Goal: Task Accomplishment & Management: Manage account settings

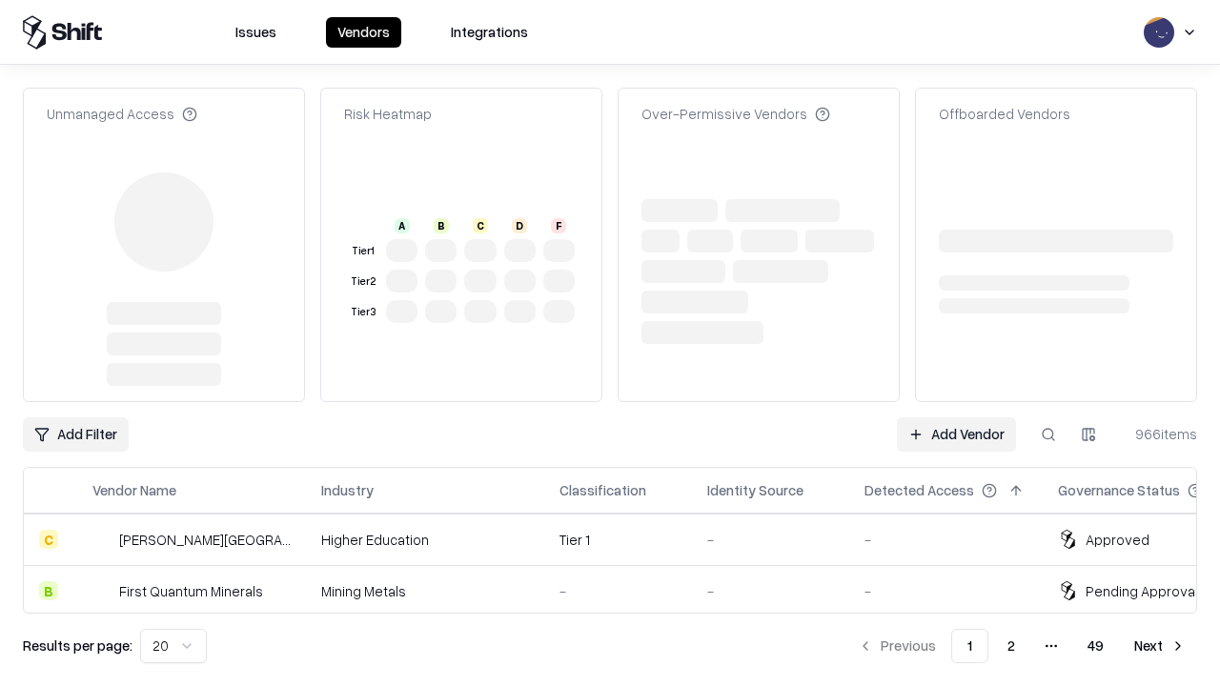
click at [956, 418] on link "Add Vendor" at bounding box center [956, 435] width 119 height 34
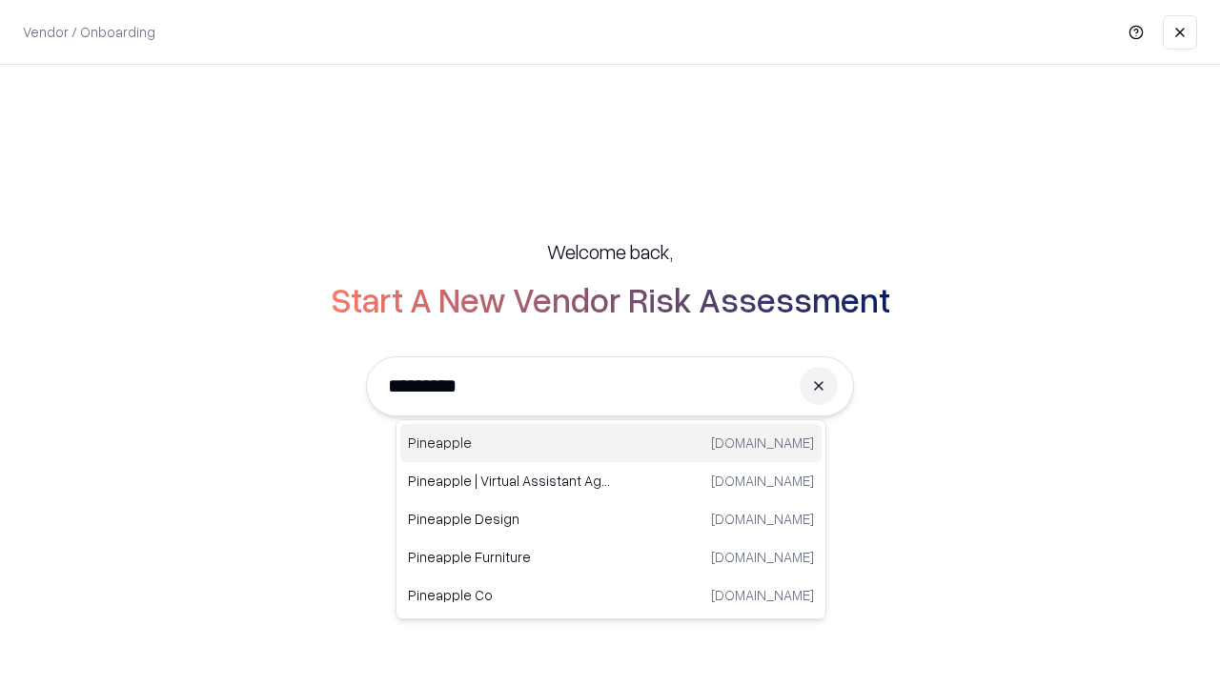
click at [611, 443] on div "Pineapple [DOMAIN_NAME]" at bounding box center [610, 443] width 421 height 38
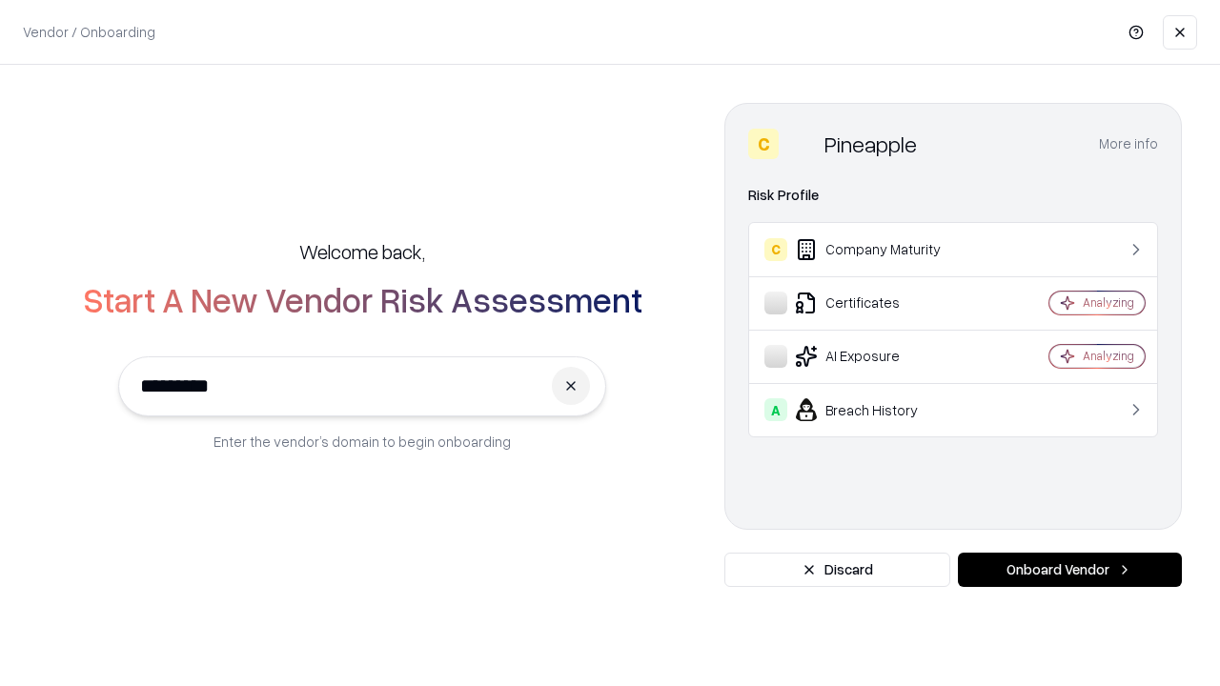
type input "*********"
click at [1070, 570] on button "Onboard Vendor" at bounding box center [1070, 570] width 224 height 34
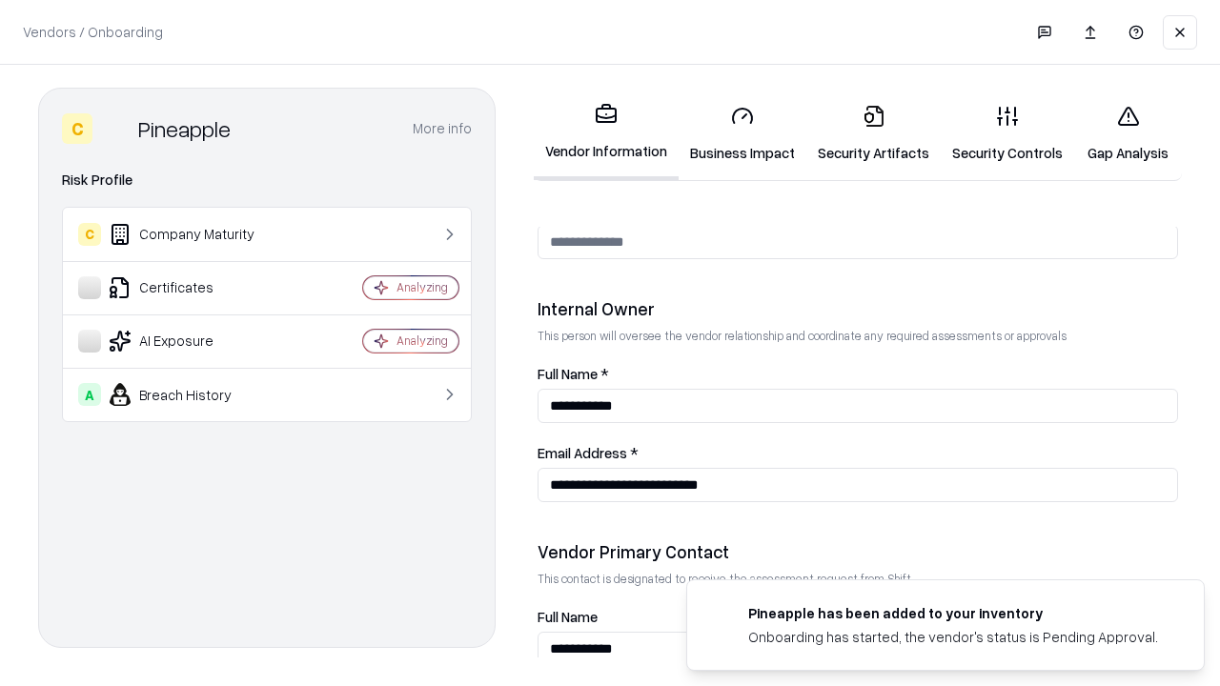
scroll to position [988, 0]
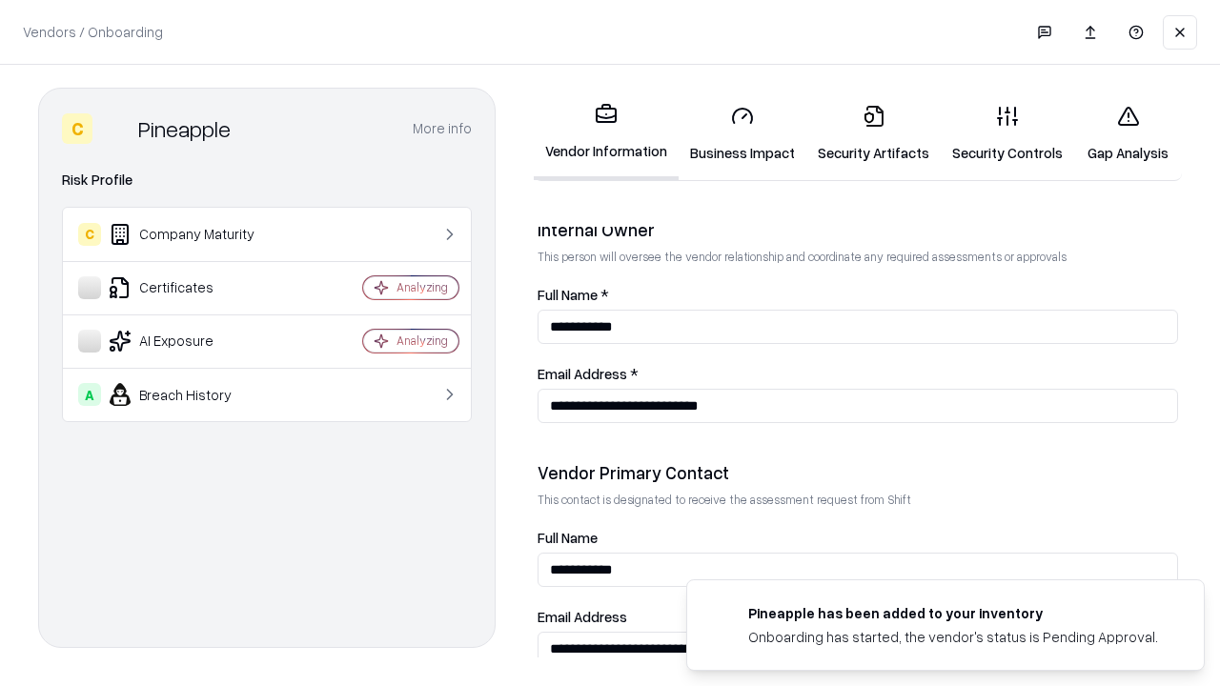
click at [873, 133] on link "Security Artifacts" at bounding box center [874, 134] width 134 height 89
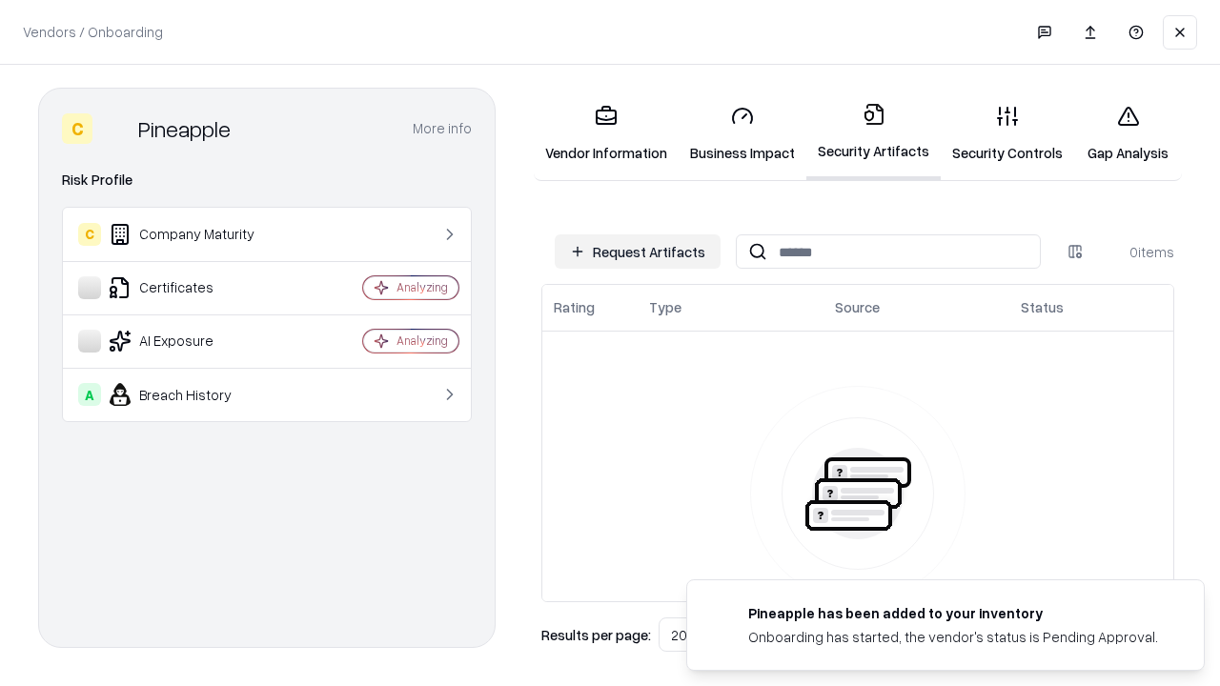
click at [638, 252] on button "Request Artifacts" at bounding box center [638, 252] width 166 height 34
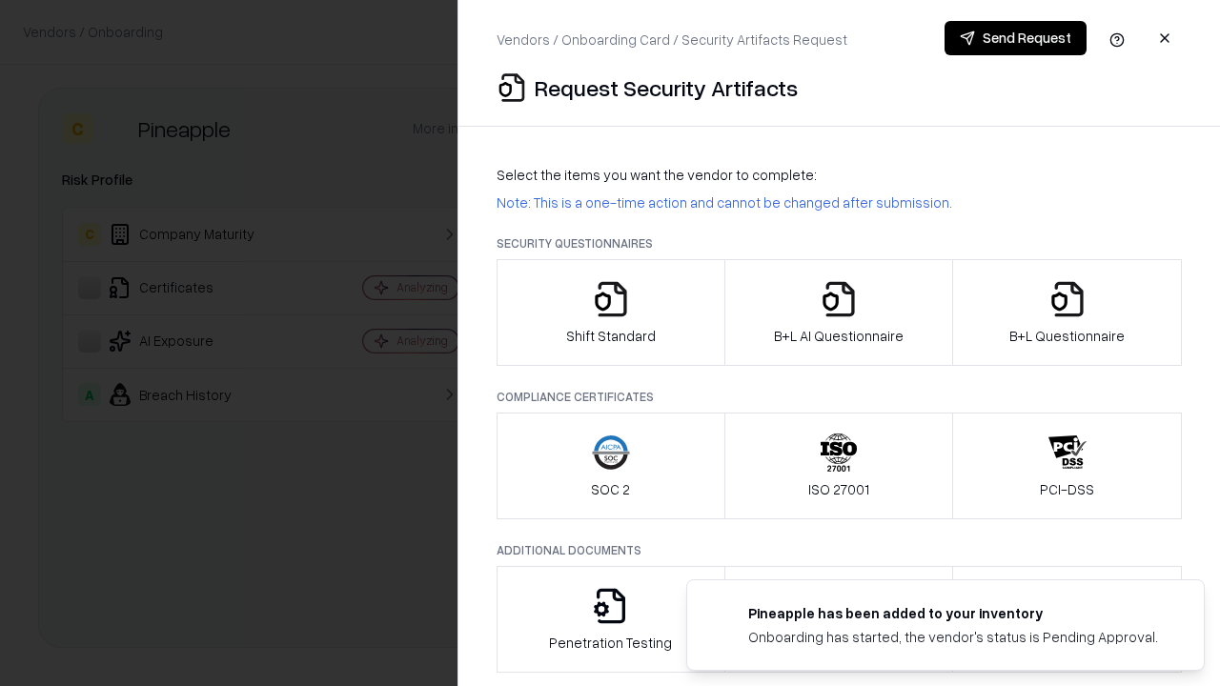
click at [1067, 313] on icon "button" at bounding box center [1068, 299] width 38 height 38
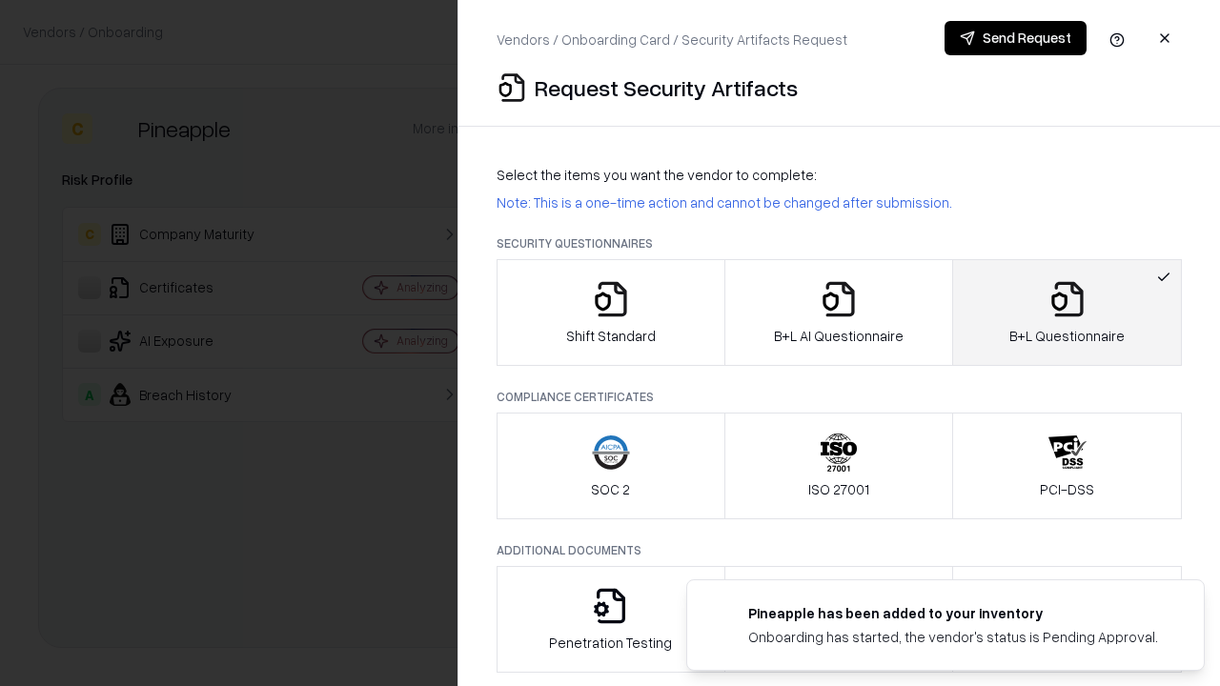
click at [838, 313] on icon "button" at bounding box center [839, 299] width 38 height 38
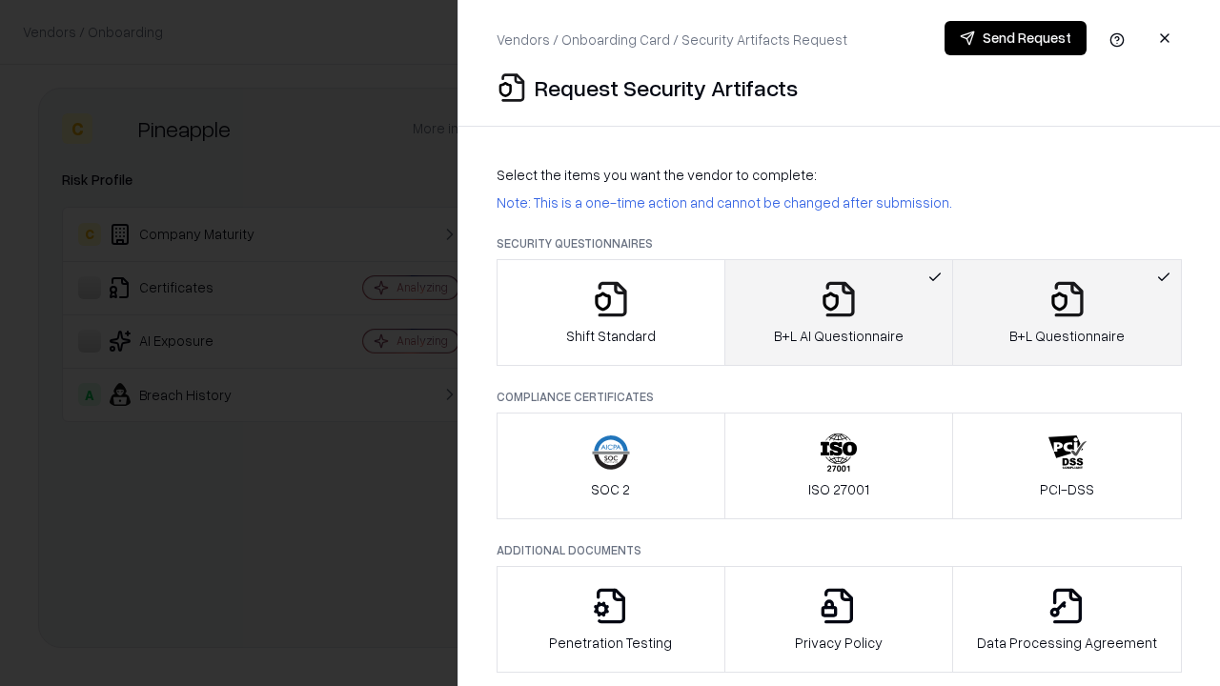
click at [1015, 38] on button "Send Request" at bounding box center [1016, 38] width 142 height 34
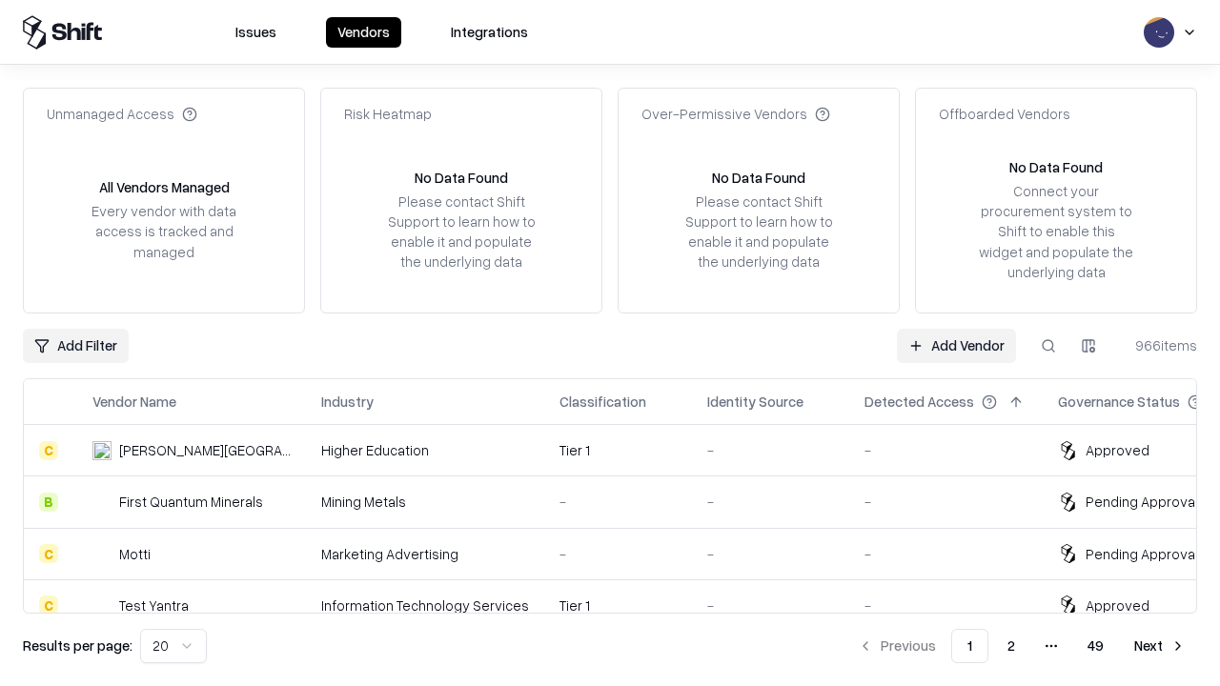
click at [1049, 345] on button at bounding box center [1049, 346] width 34 height 34
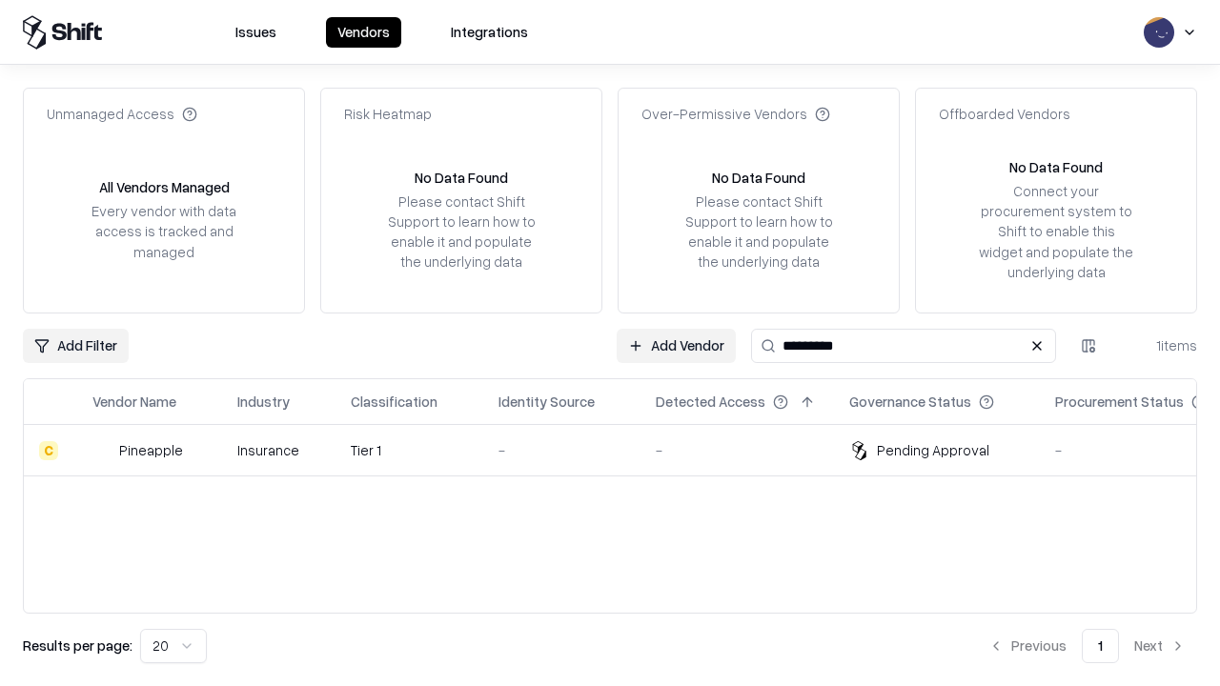
type input "*********"
click at [622, 450] on div "-" at bounding box center [562, 450] width 127 height 20
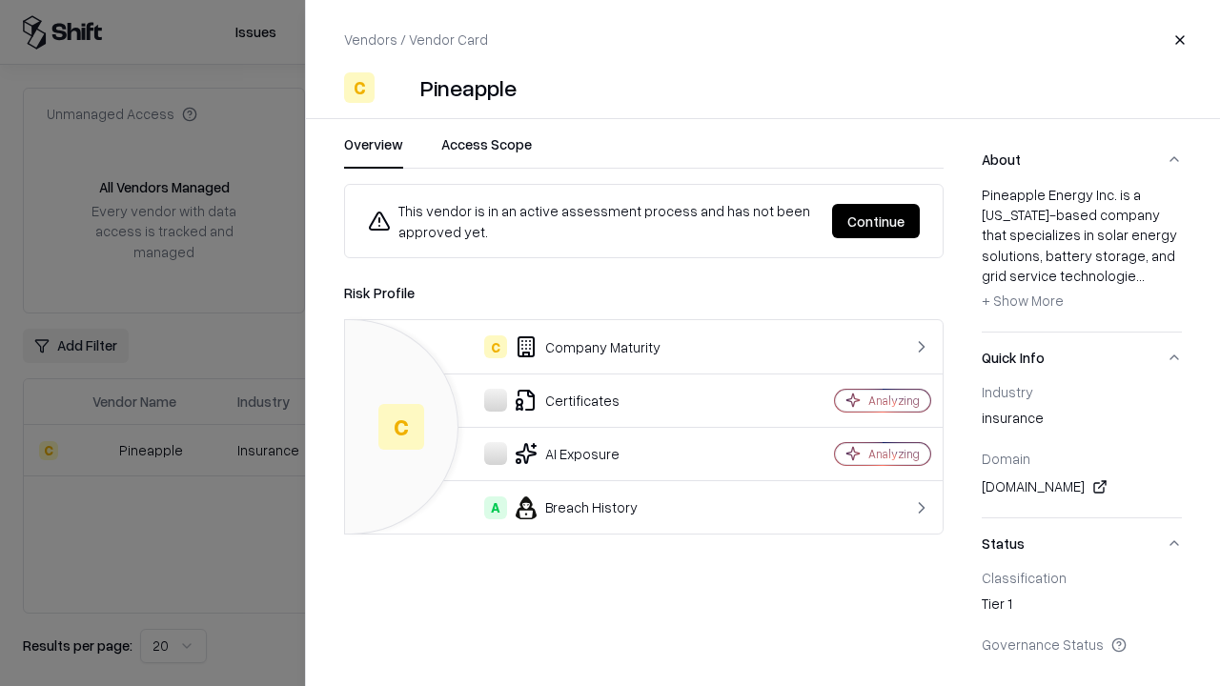
click at [876, 221] on button "Continue" at bounding box center [876, 221] width 88 height 34
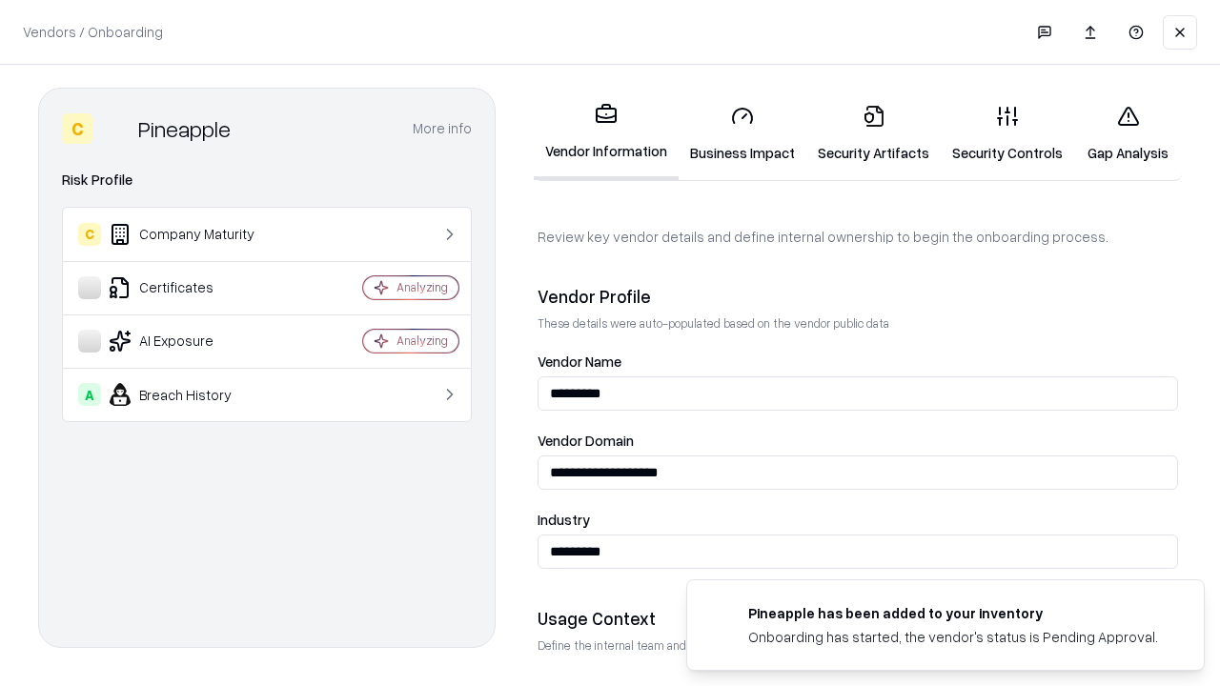
click at [873, 133] on link "Security Artifacts" at bounding box center [874, 134] width 134 height 89
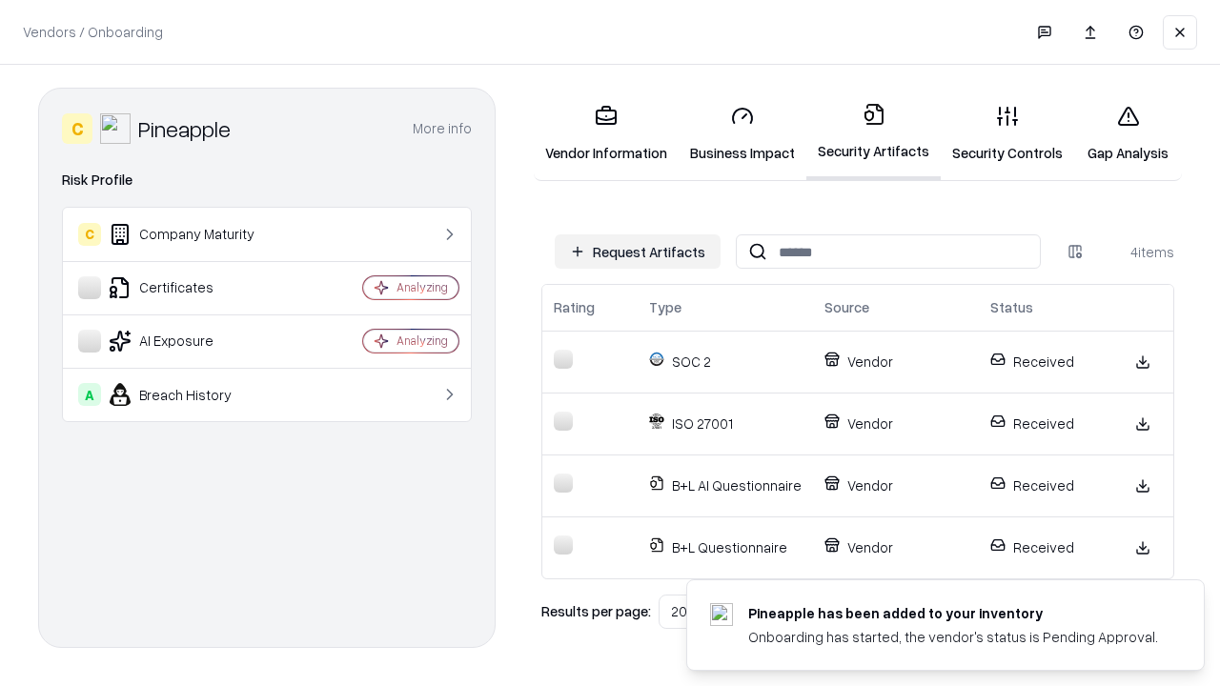
click at [1128, 133] on link "Gap Analysis" at bounding box center [1128, 134] width 108 height 89
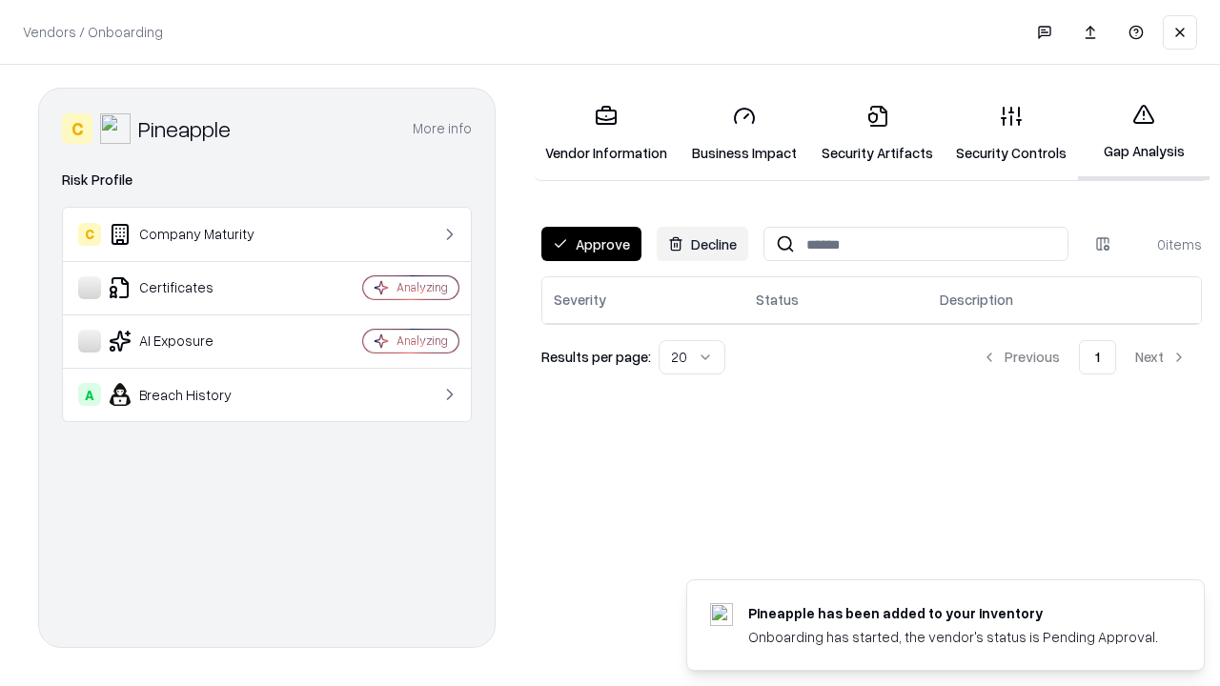
click at [591, 244] on button "Approve" at bounding box center [592, 244] width 100 height 34
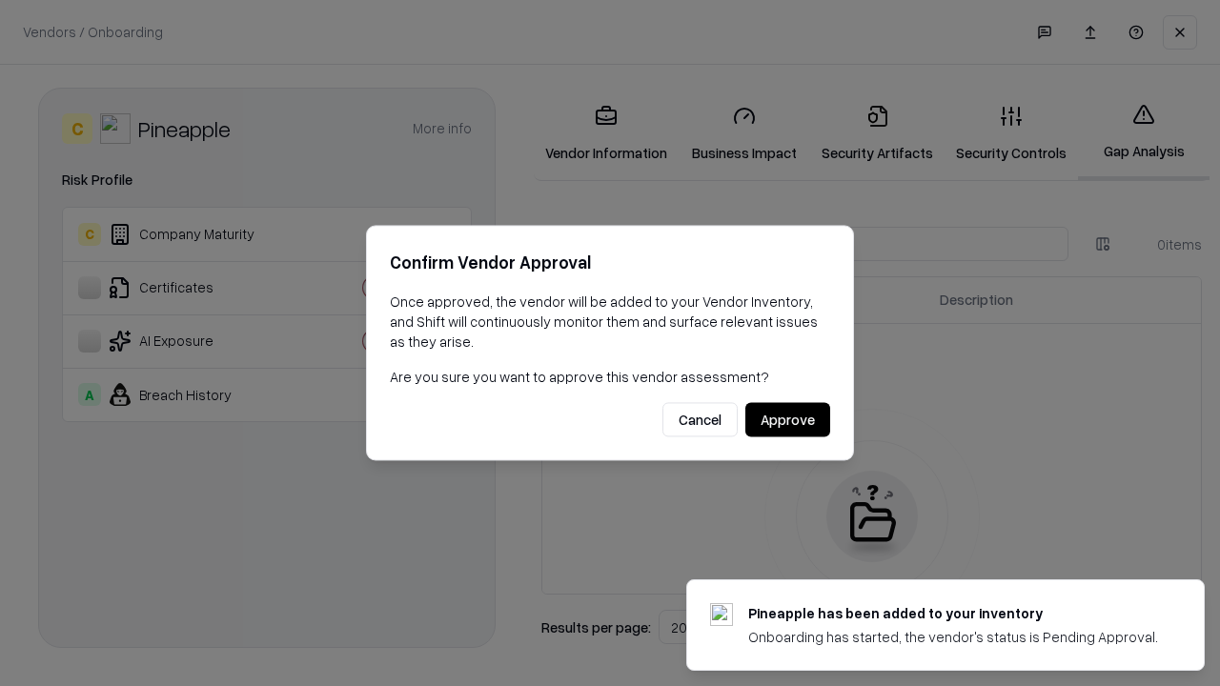
click at [787, 419] on button "Approve" at bounding box center [788, 420] width 85 height 34
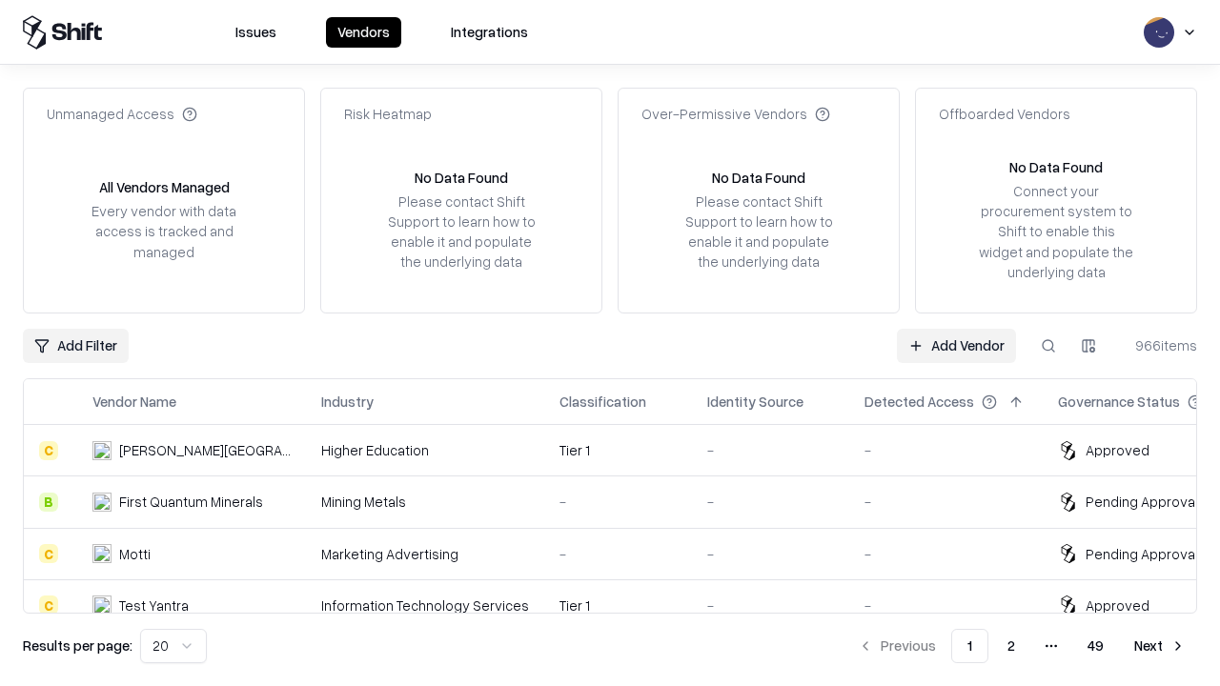
type input "*********"
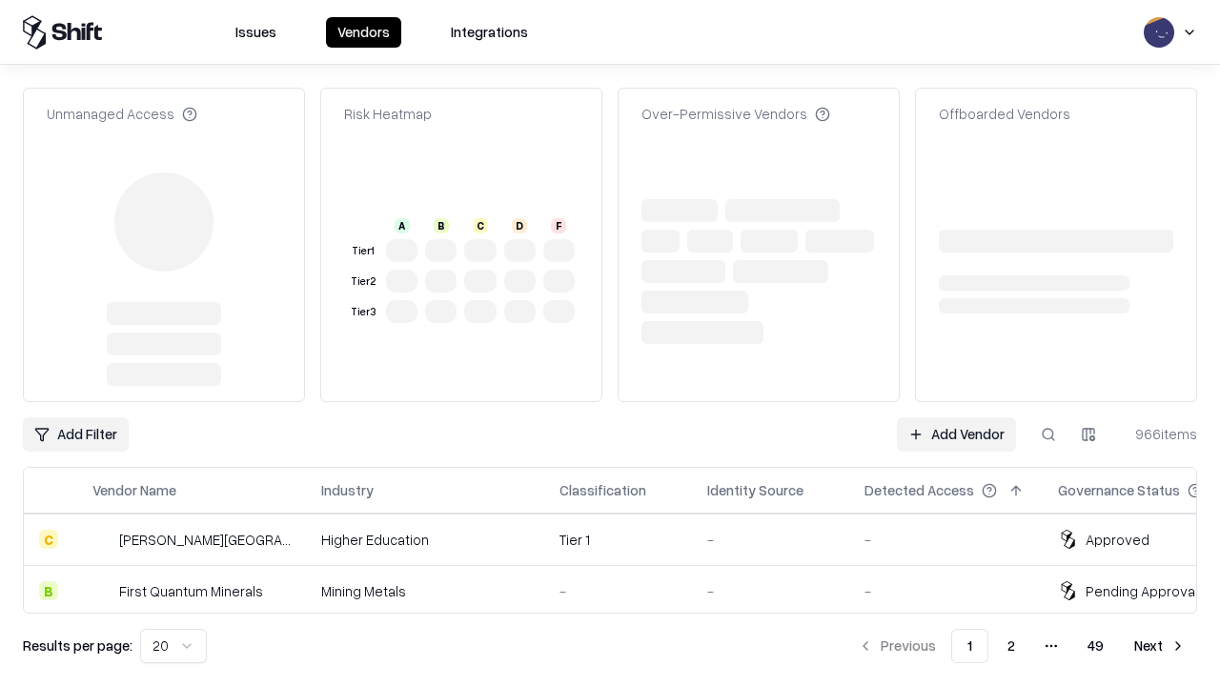
click at [956, 418] on link "Add Vendor" at bounding box center [956, 435] width 119 height 34
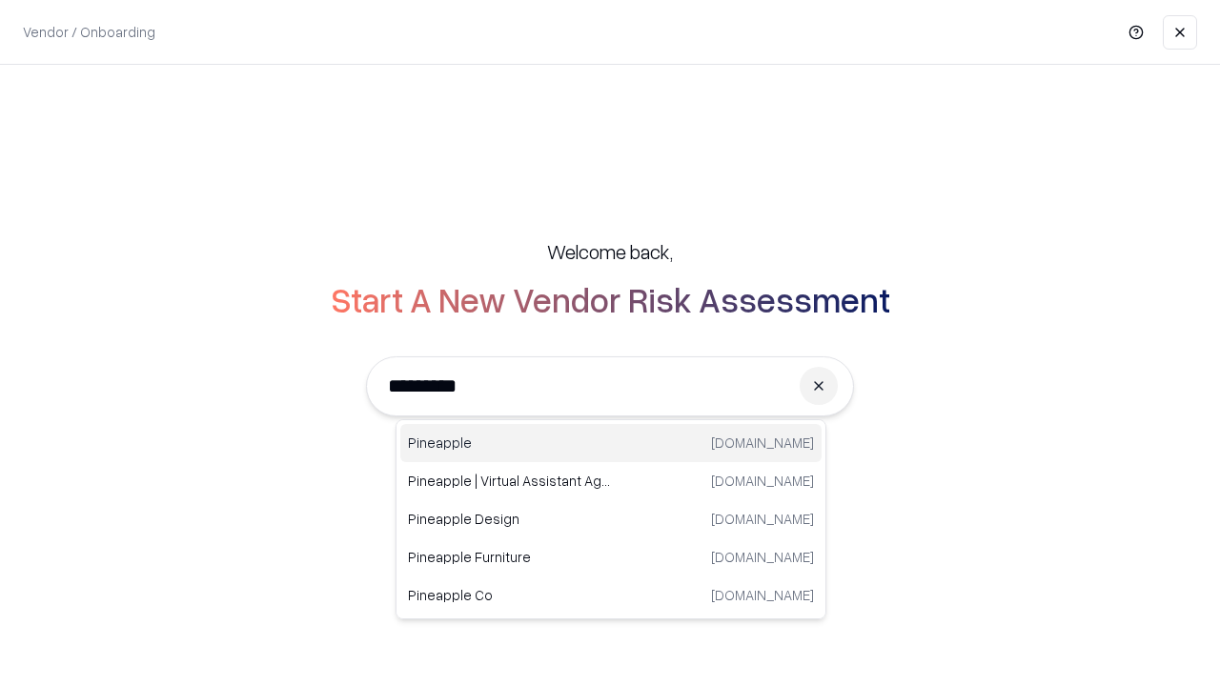
click at [611, 443] on div "Pineapple pineappleenergy.com" at bounding box center [610, 443] width 421 height 38
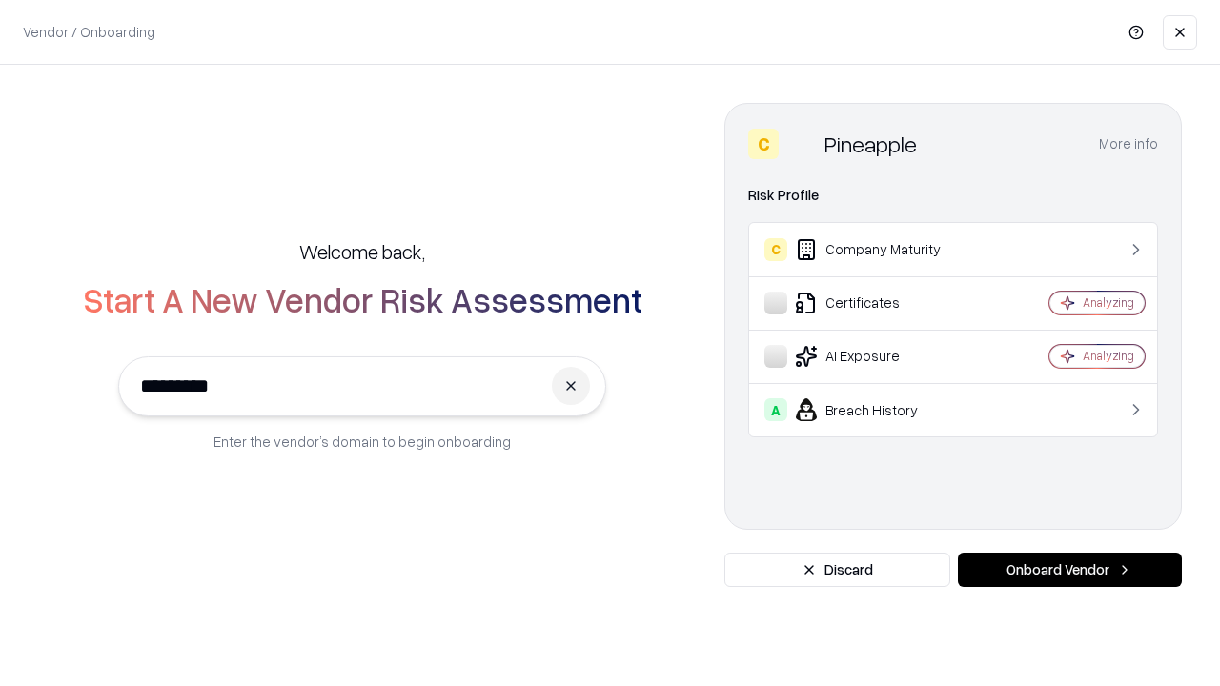
type input "*********"
click at [1070, 570] on button "Onboard Vendor" at bounding box center [1070, 570] width 224 height 34
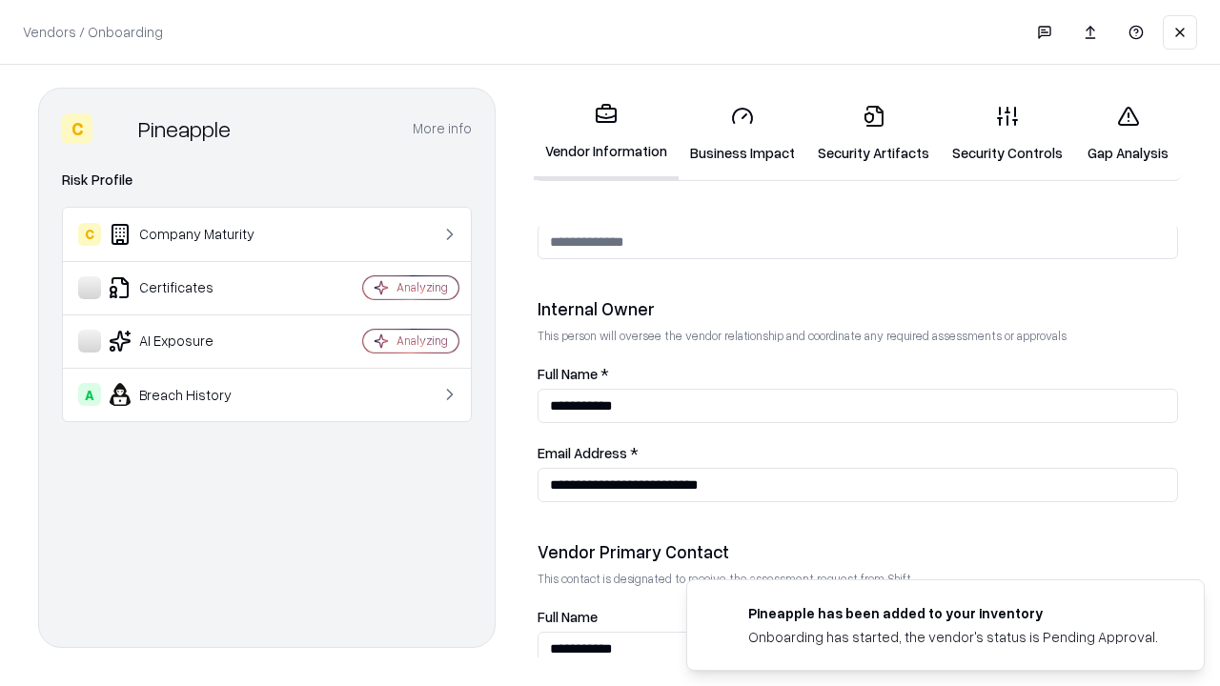
scroll to position [988, 0]
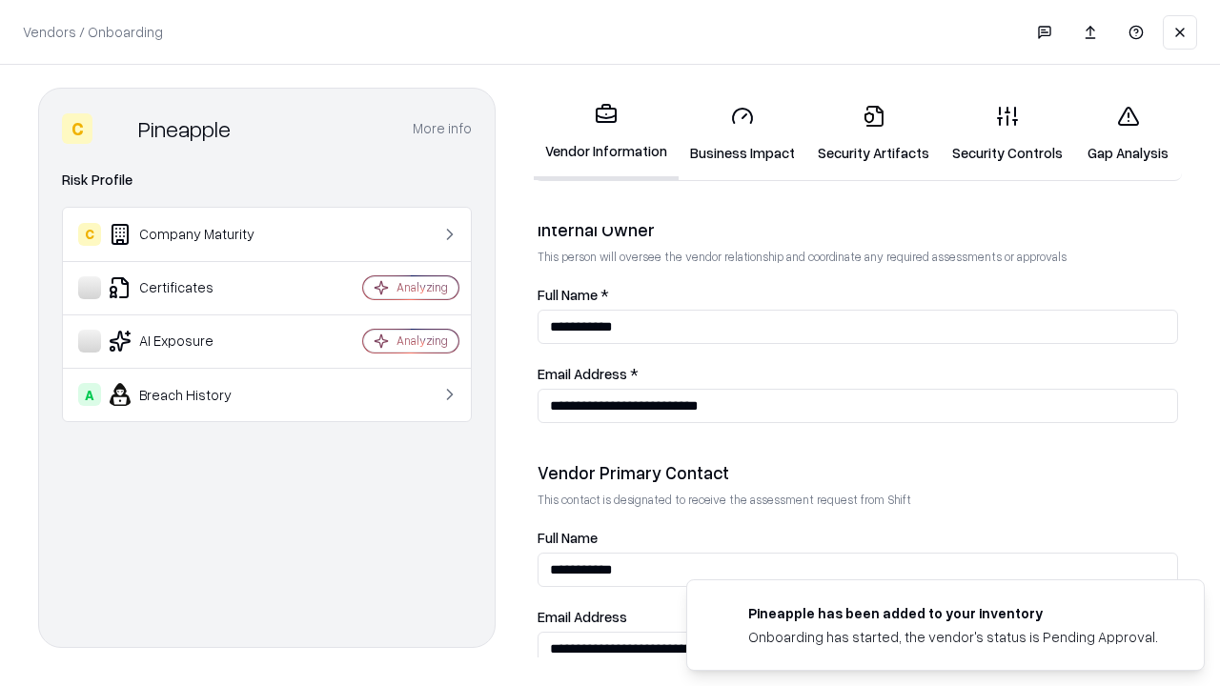
click at [1128, 133] on link "Gap Analysis" at bounding box center [1128, 134] width 108 height 89
